Goal: Information Seeking & Learning: Check status

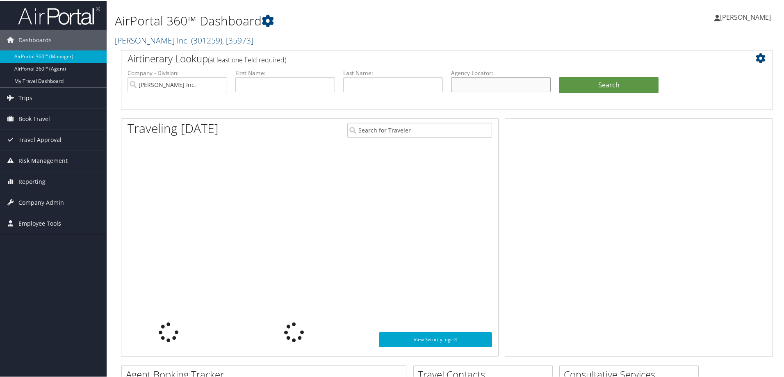
click at [518, 87] on input "text" at bounding box center [501, 83] width 100 height 15
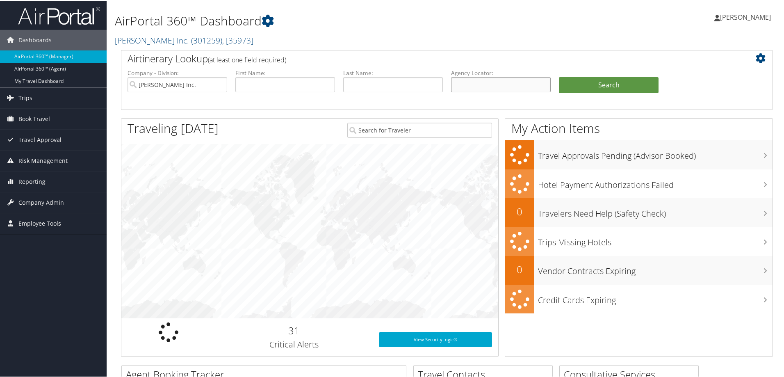
paste input "C3XGL6"
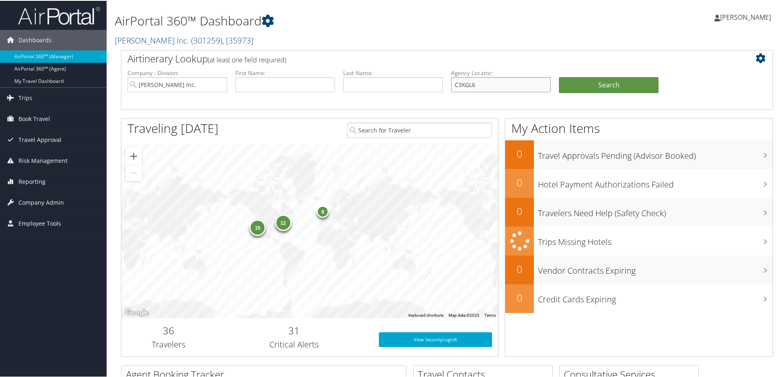
type input "C3XGL6"
click at [222, 86] on input "Hagerty Inc." at bounding box center [177, 83] width 100 height 15
click at [219, 83] on input "search" at bounding box center [177, 83] width 100 height 15
click at [184, 82] on input "search" at bounding box center [177, 83] width 100 height 15
click at [610, 82] on button "Search" at bounding box center [609, 84] width 100 height 16
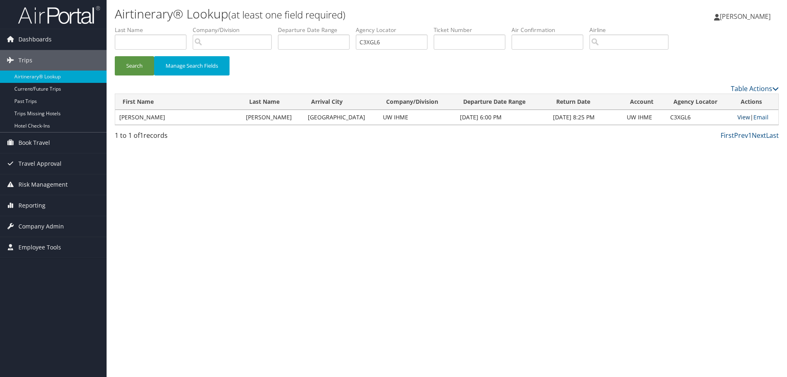
click at [737, 118] on link "View" at bounding box center [743, 117] width 13 height 8
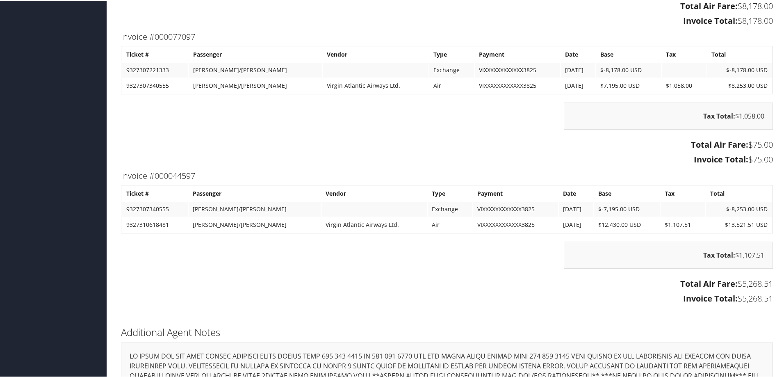
scroll to position [615, 0]
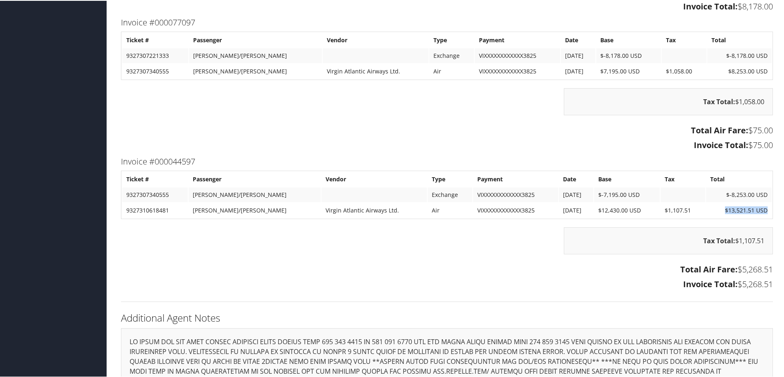
drag, startPoint x: 722, startPoint y: 206, endPoint x: 768, endPoint y: 207, distance: 45.5
click at [768, 207] on table "Ticket # Passenger Vendor Type Payment Date Base Tax Total 9327307340555 [PERSO…" at bounding box center [447, 194] width 652 height 48
copy td "$13,521.51 USD"
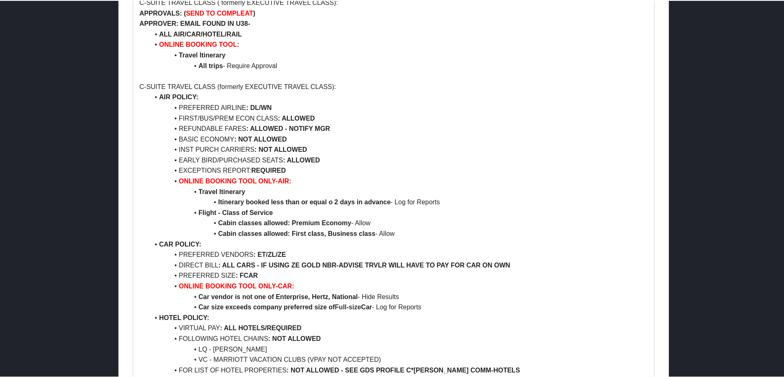
scroll to position [779, 0]
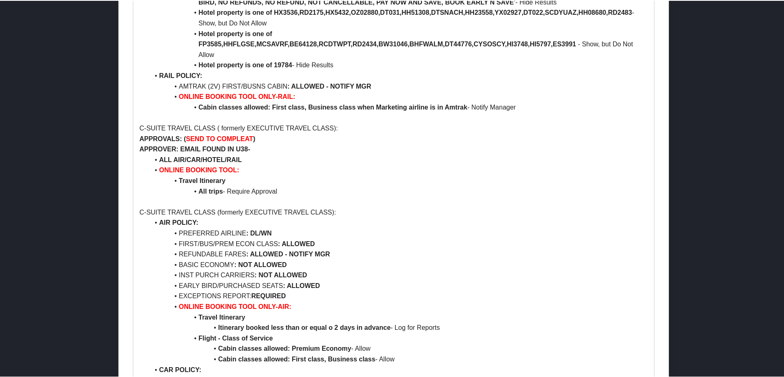
scroll to position [656, 0]
